Goal: Information Seeking & Learning: Find specific fact

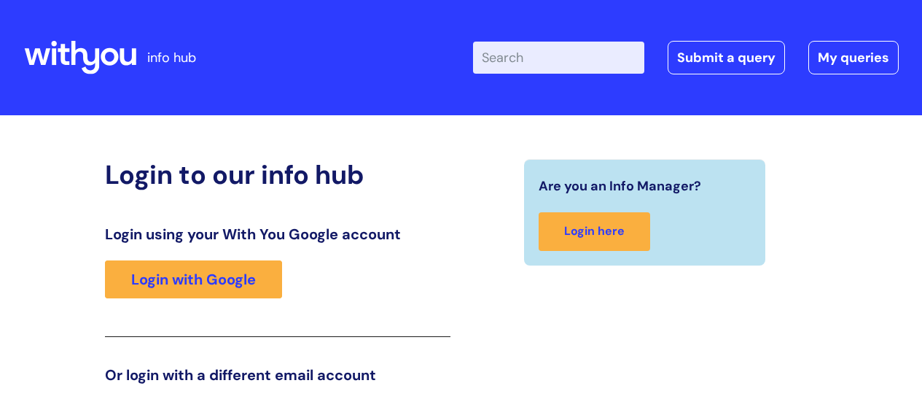
click at [206, 225] on div "Login using your With You Google account Login with Google" at bounding box center [278, 281] width 346 height 112
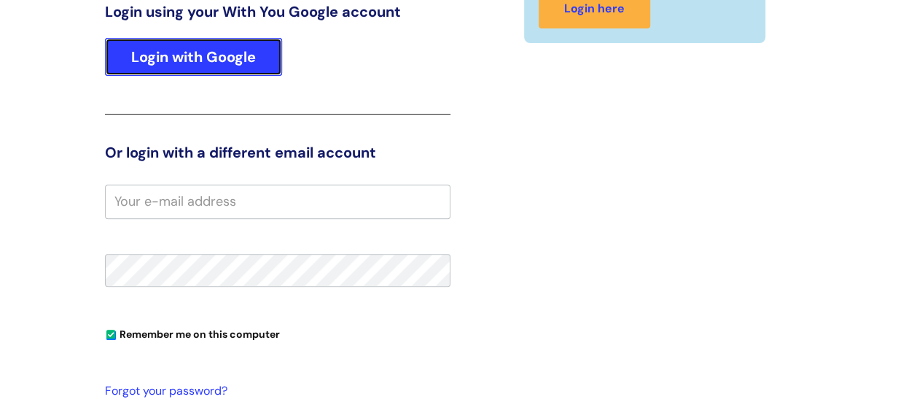
click at [207, 69] on link "Login with Google" at bounding box center [193, 57] width 177 height 38
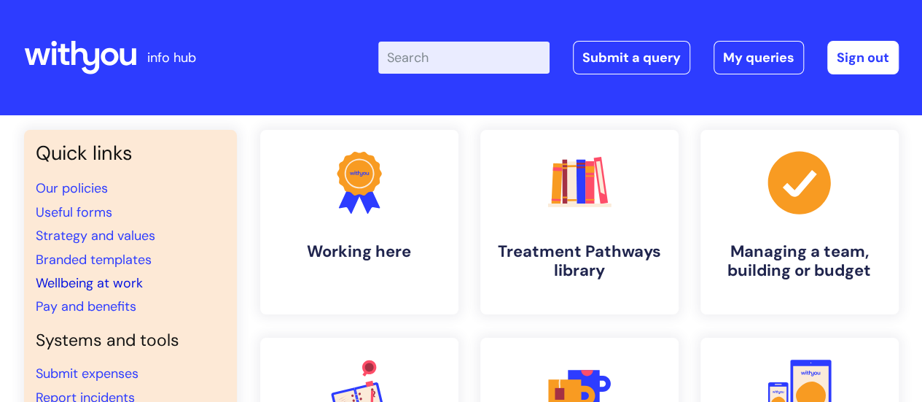
click at [64, 284] on link "Wellbeing at work" at bounding box center [89, 282] width 107 height 17
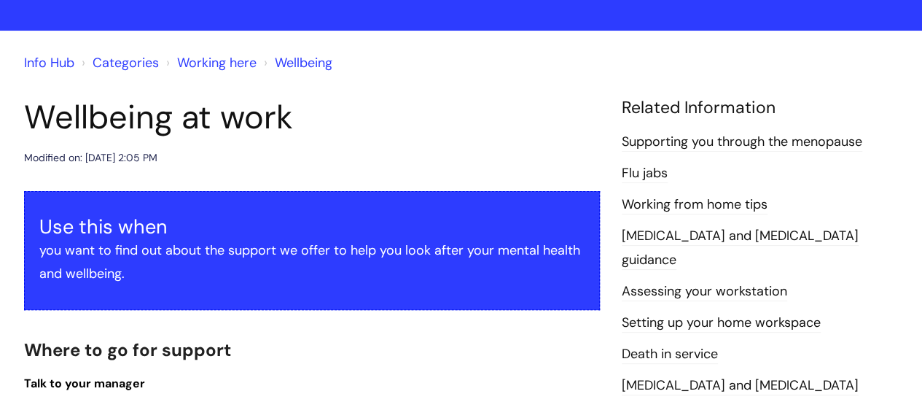
scroll to position [146, 0]
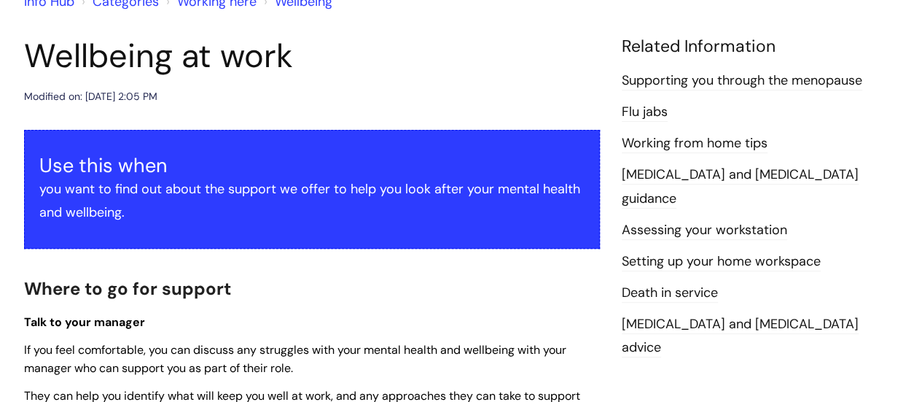
click at [666, 221] on link "Assessing your workstation" at bounding box center [704, 230] width 165 height 19
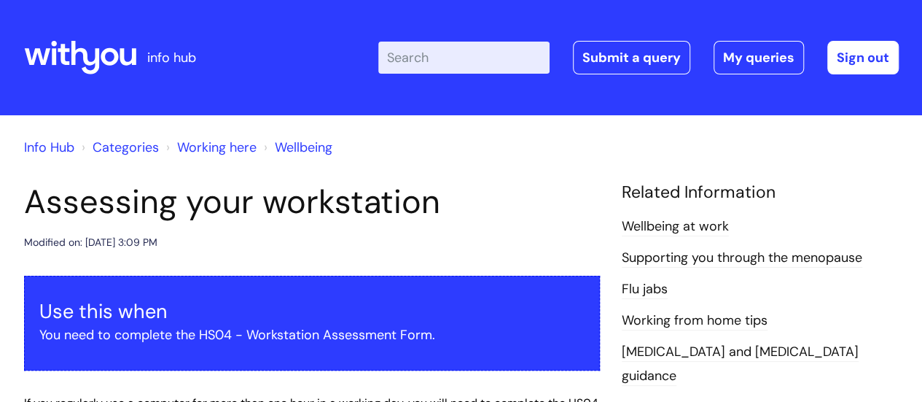
click at [117, 143] on link "Categories" at bounding box center [126, 147] width 66 height 17
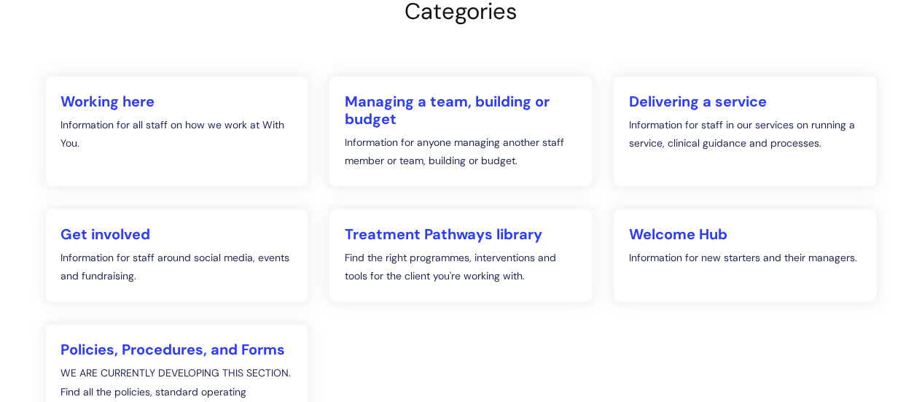
scroll to position [219, 0]
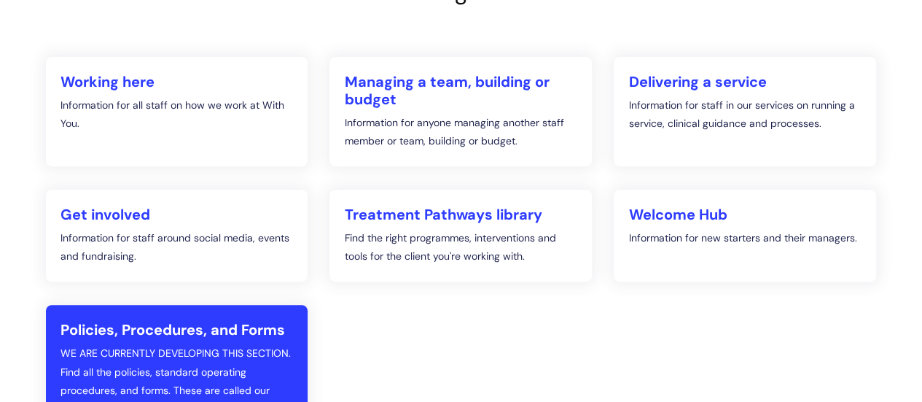
click at [182, 326] on h2 "Policies, Procedures, and Forms" at bounding box center [177, 329] width 233 height 17
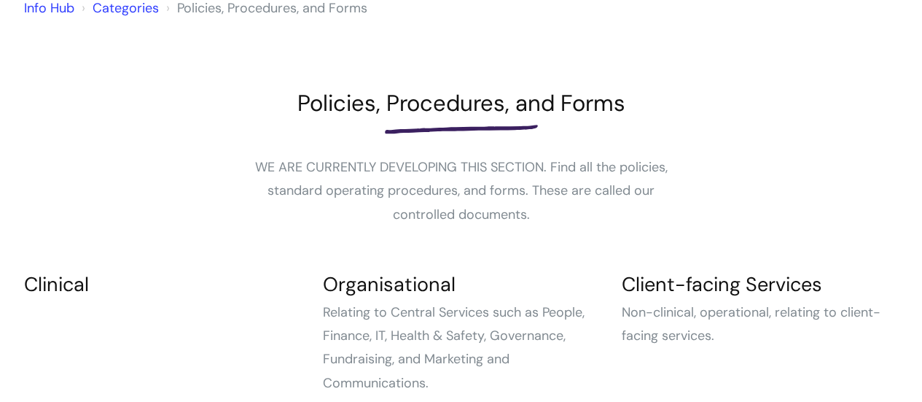
scroll to position [292, 0]
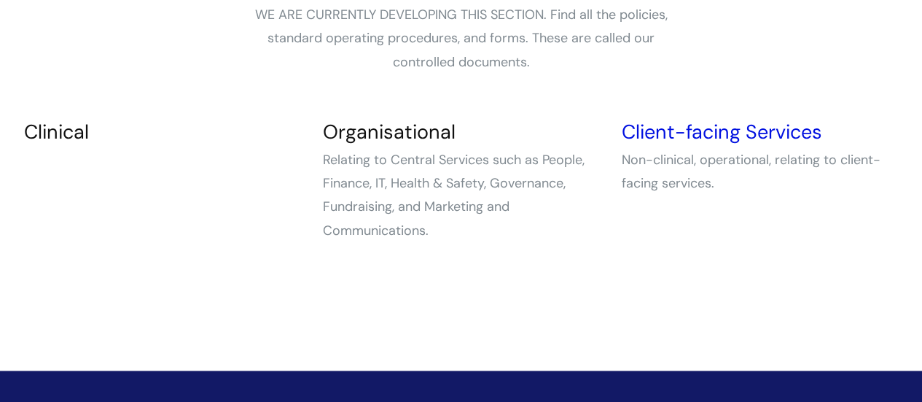
click at [663, 131] on link "Client-facing Services" at bounding box center [721, 132] width 200 height 26
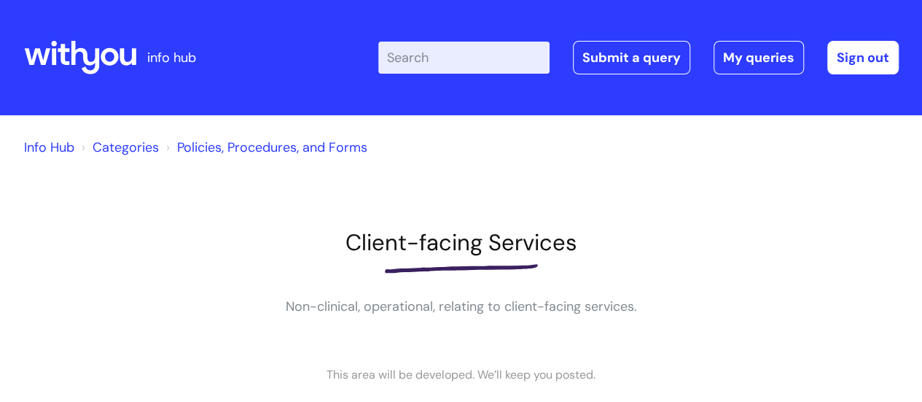
click at [34, 144] on link "Info Hub" at bounding box center [49, 147] width 50 height 17
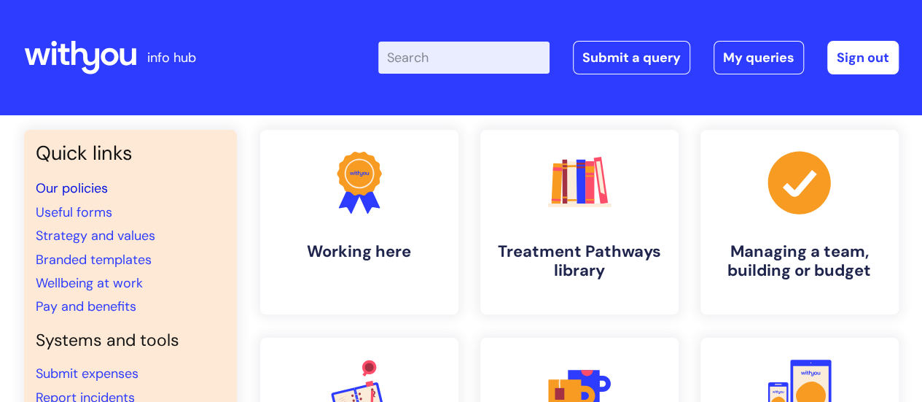
click at [70, 190] on link "Our policies" at bounding box center [72, 187] width 72 height 17
click at [459, 61] on input "Enter your search term here..." at bounding box center [463, 58] width 171 height 32
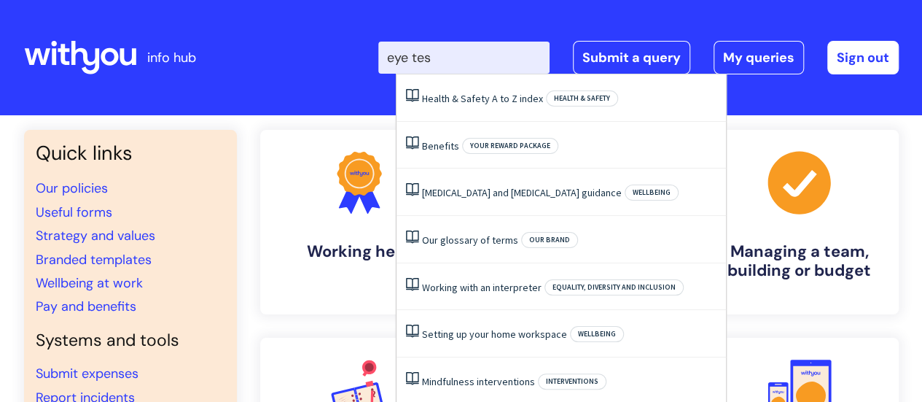
type input "eye test"
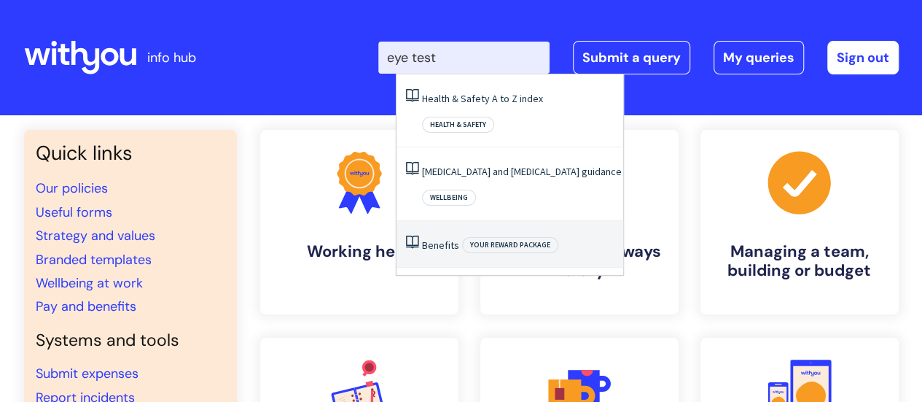
click at [452, 238] on link "Benefits" at bounding box center [440, 244] width 37 height 13
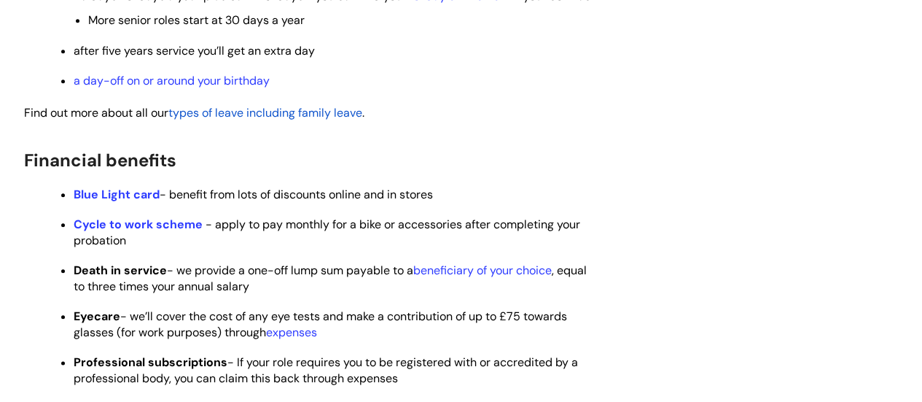
scroll to position [729, 0]
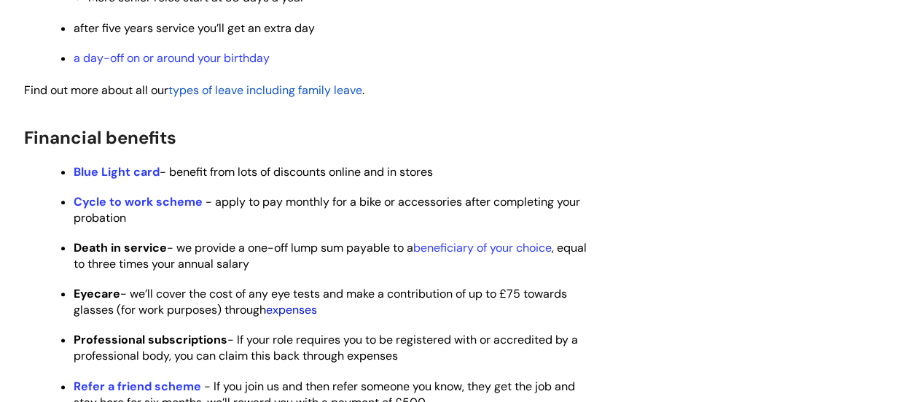
click at [291, 317] on link "expenses" at bounding box center [291, 309] width 51 height 15
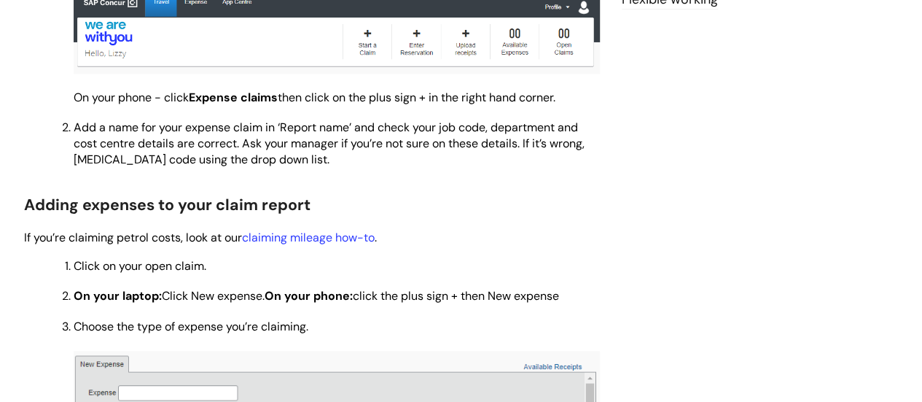
scroll to position [729, 0]
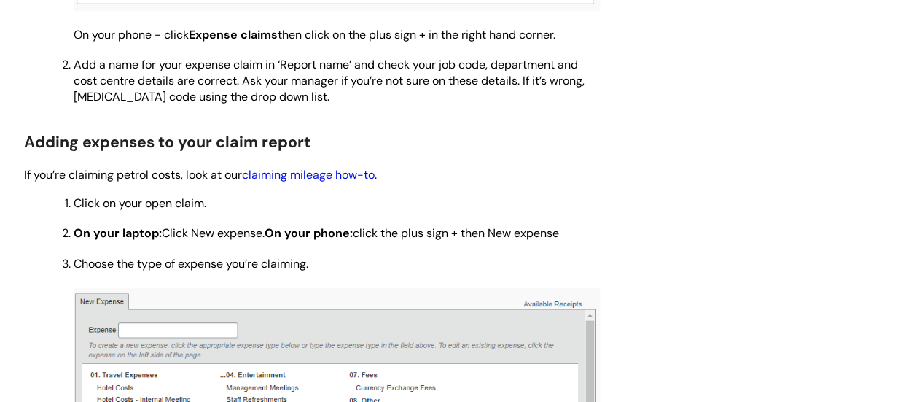
click at [295, 172] on link "claiming mileage how-to" at bounding box center [308, 174] width 133 height 15
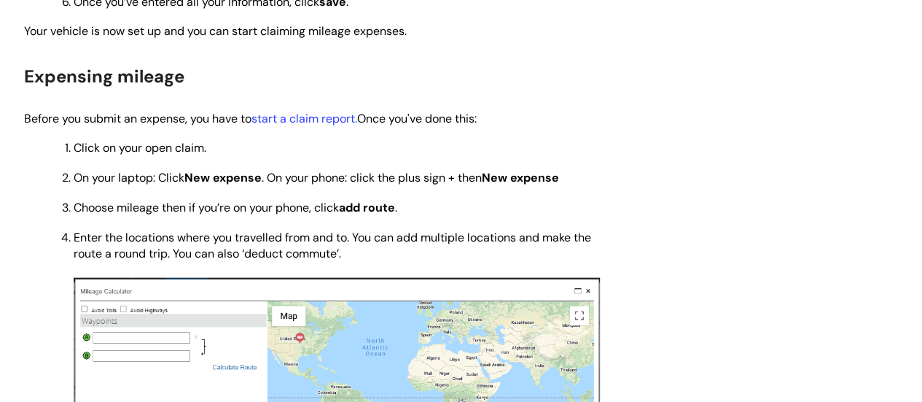
scroll to position [1677, 0]
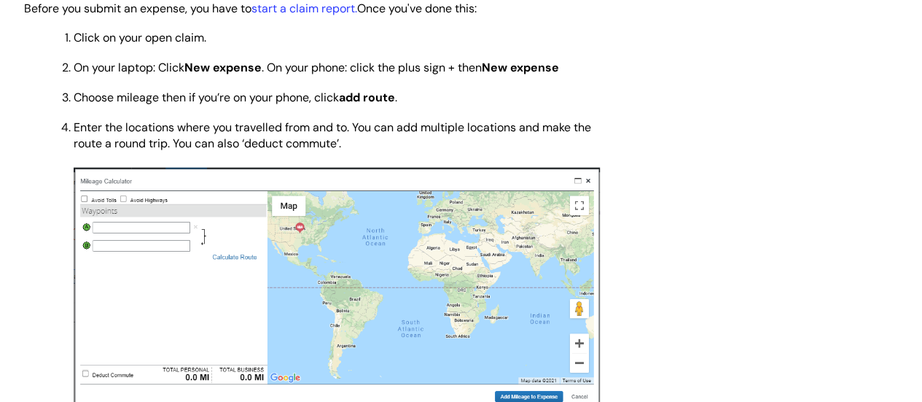
click at [156, 227] on img at bounding box center [337, 289] width 526 height 243
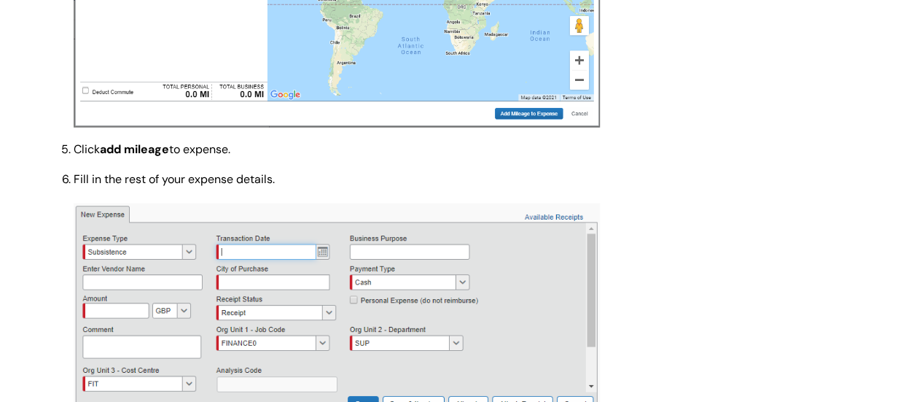
scroll to position [1823, 0]
